Goal: Information Seeking & Learning: Learn about a topic

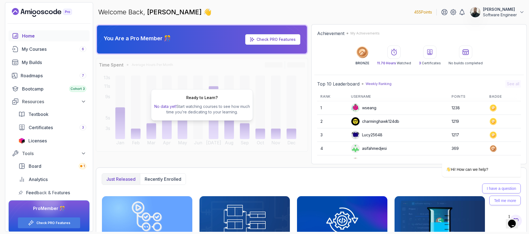
click at [244, 88] on div "Ready to Learn? No data yet! Start watching courses to see how much time you’re…" at bounding box center [202, 105] width 212 height 94
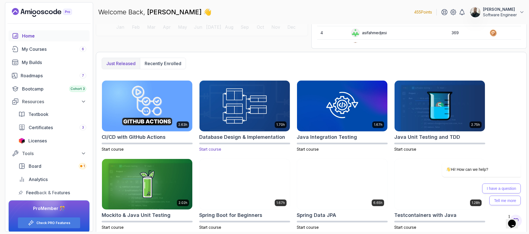
scroll to position [120, 0]
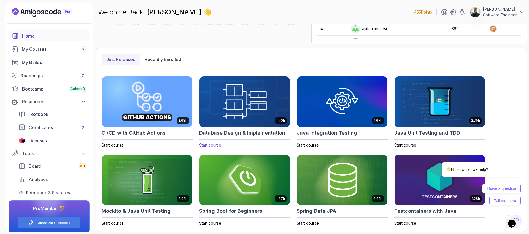
click at [260, 102] on img at bounding box center [244, 101] width 95 height 53
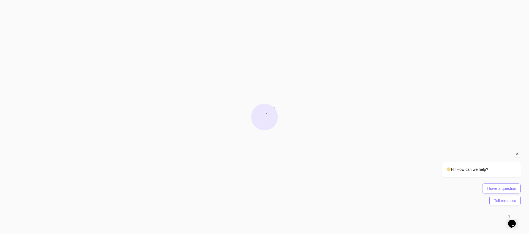
click at [518, 155] on icon "Chat attention grabber" at bounding box center [517, 153] width 5 height 5
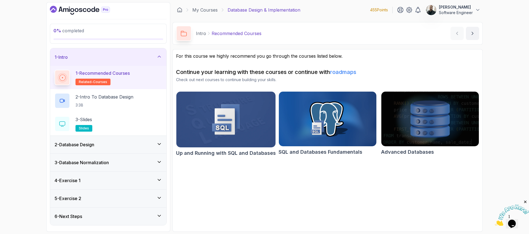
click at [89, 215] on div "6 - Next Steps" at bounding box center [108, 216] width 107 height 7
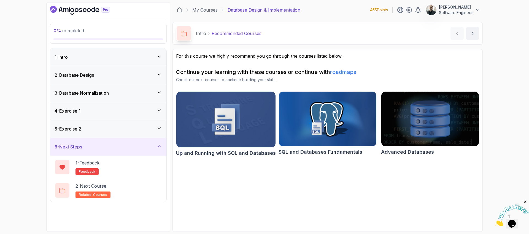
click at [87, 124] on div "5 - Exercise 2" at bounding box center [108, 129] width 116 height 18
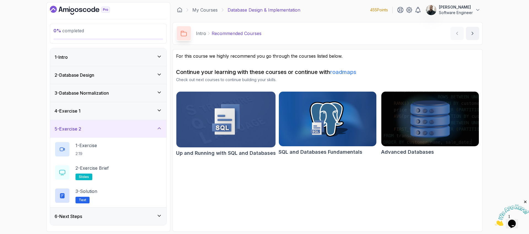
click at [97, 112] on div "4 - Exercise 1" at bounding box center [108, 110] width 107 height 7
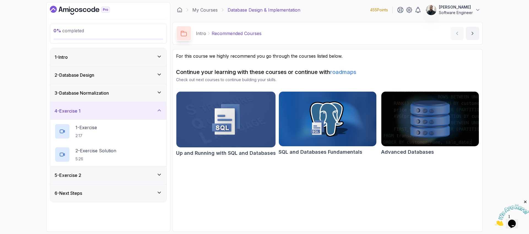
click at [103, 100] on div "3 - Database Normalization" at bounding box center [108, 93] width 116 height 18
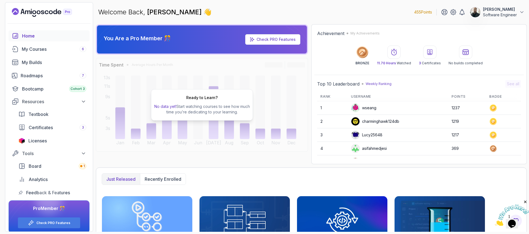
click at [513, 219] on img at bounding box center [512, 215] width 34 height 22
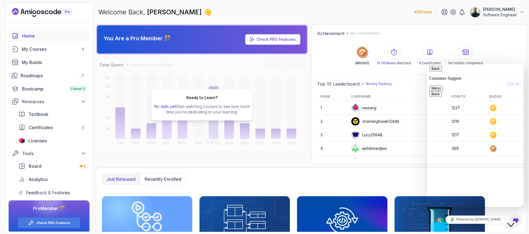
click at [427, 63] on div "Rate this chat Insert emoji" at bounding box center [427, 63] width 0 height 0
click at [427, 63] on textarea at bounding box center [427, 63] width 0 height 0
click at [449, 76] on p "Customer Support" at bounding box center [475, 78] width 92 height 5
click at [433, 70] on button "Back" at bounding box center [435, 69] width 13 height 6
click at [506, 66] on div at bounding box center [475, 66] width 92 height 0
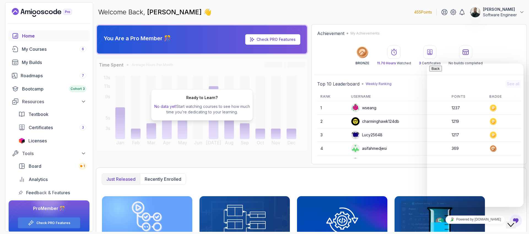
click at [509, 58] on div "BRONZE 11.70 Hours Watched 3 Certificates No builds completed" at bounding box center [419, 55] width 204 height 20
